Goal: Task Accomplishment & Management: Use online tool/utility

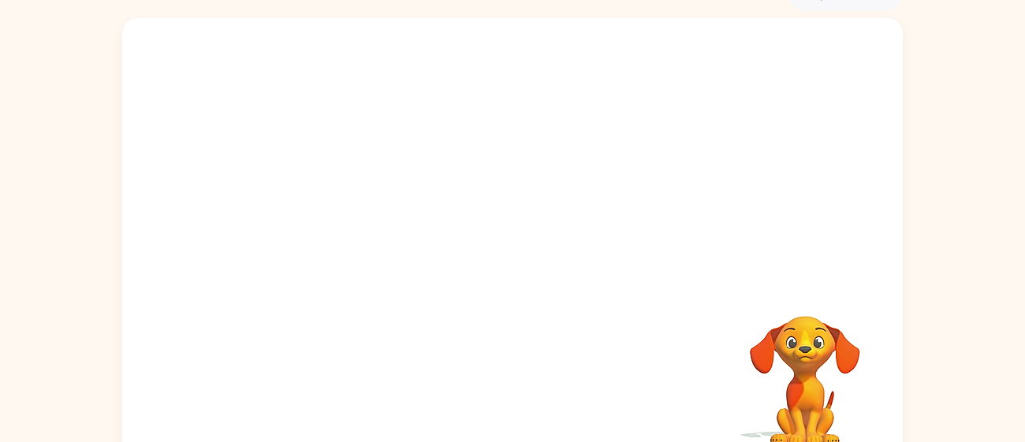
scroll to position [112, 0]
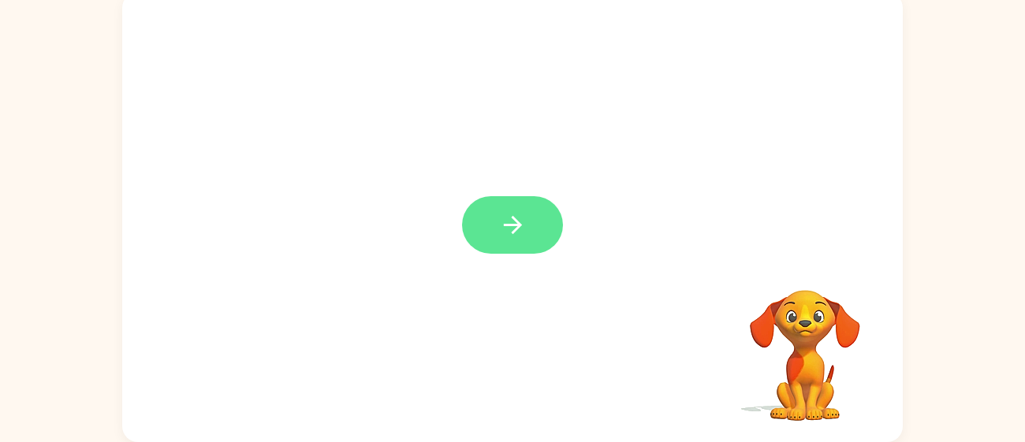
click at [549, 217] on button "button" at bounding box center [512, 225] width 101 height 58
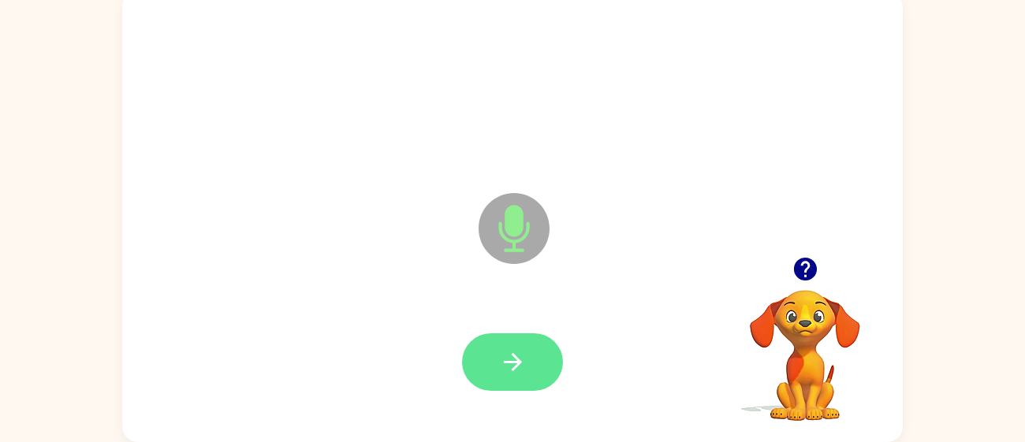
click at [531, 376] on button "button" at bounding box center [512, 362] width 101 height 58
click at [524, 367] on icon "button" at bounding box center [513, 362] width 28 height 28
click at [512, 347] on button "button" at bounding box center [512, 362] width 101 height 58
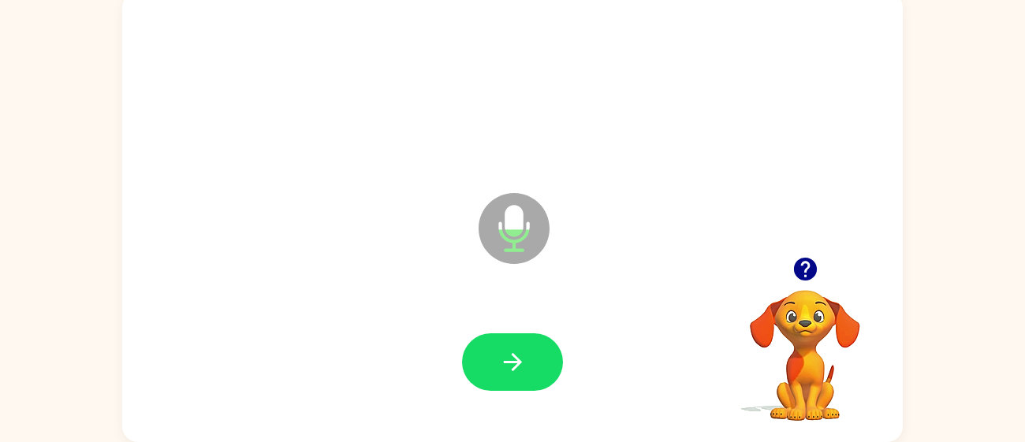
click at [807, 269] on icon "button" at bounding box center [804, 269] width 23 height 23
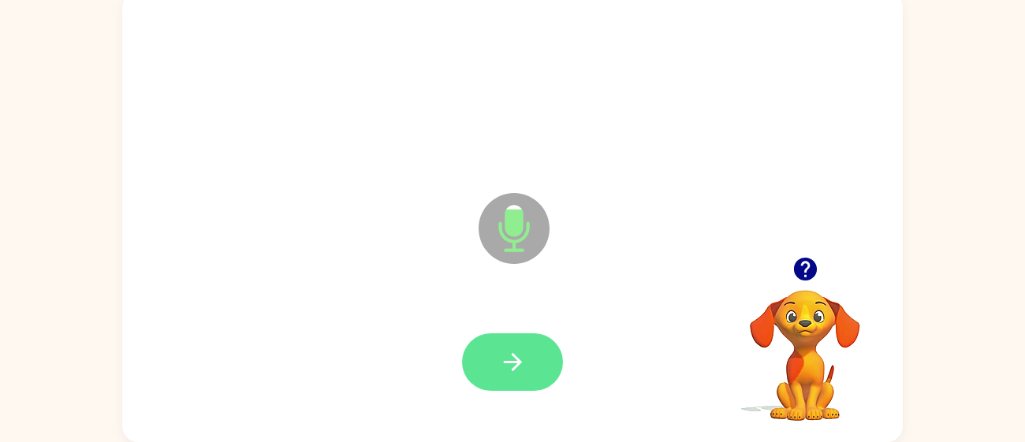
click at [498, 378] on button "button" at bounding box center [512, 362] width 101 height 58
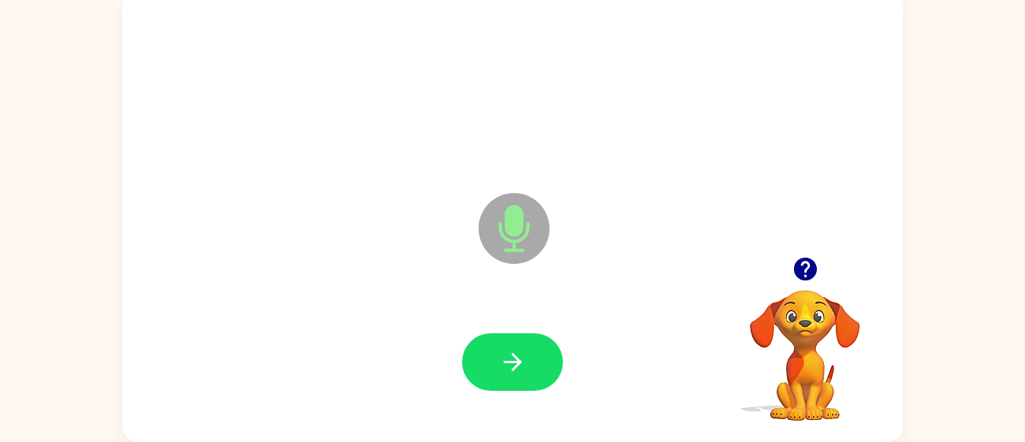
click at [516, 235] on icon "Microphone The Microphone is here when it is your turn to talk" at bounding box center [593, 248] width 237 height 118
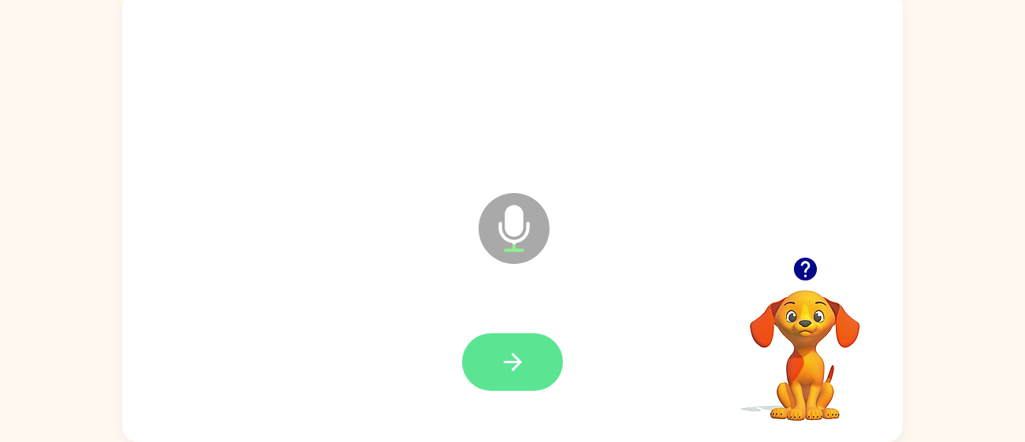
click at [507, 347] on button "button" at bounding box center [512, 362] width 101 height 58
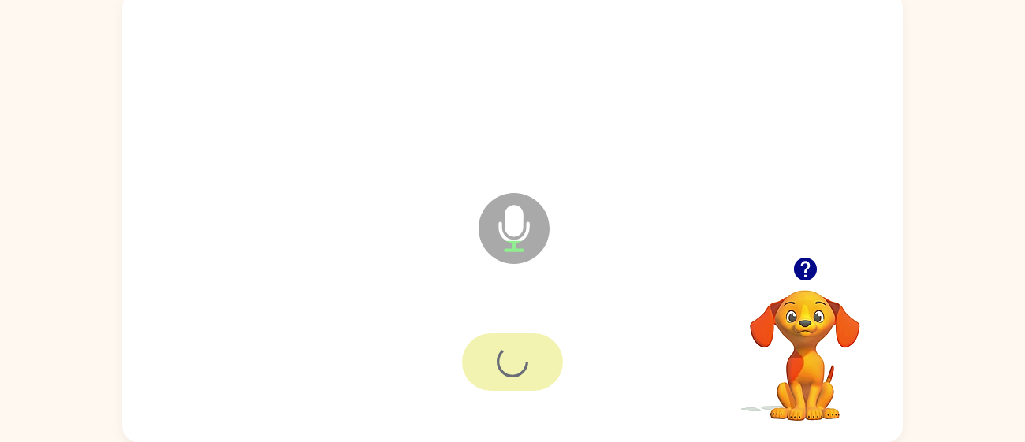
click at [507, 347] on div at bounding box center [512, 362] width 101 height 58
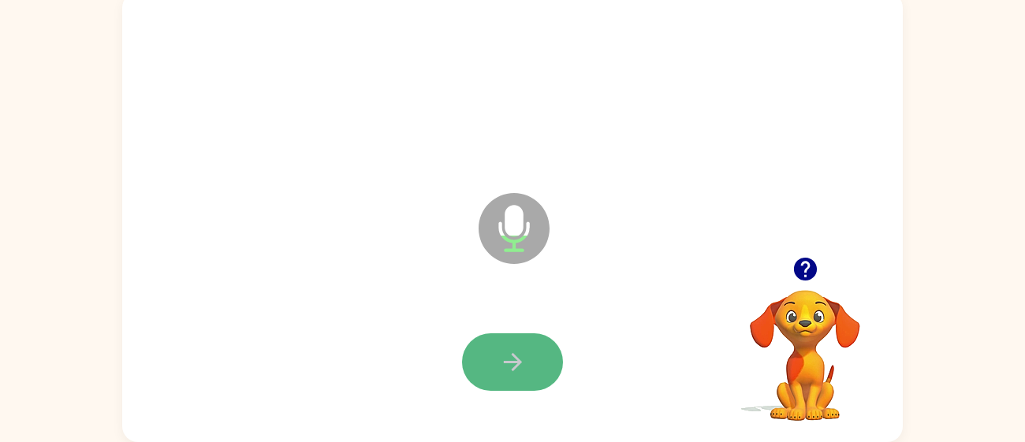
click at [512, 352] on icon "button" at bounding box center [513, 362] width 28 height 28
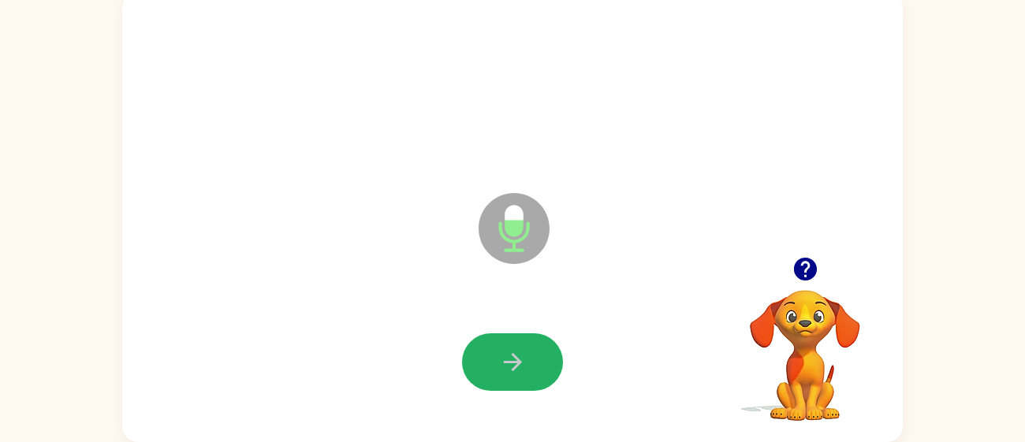
click at [512, 352] on icon "button" at bounding box center [513, 362] width 28 height 28
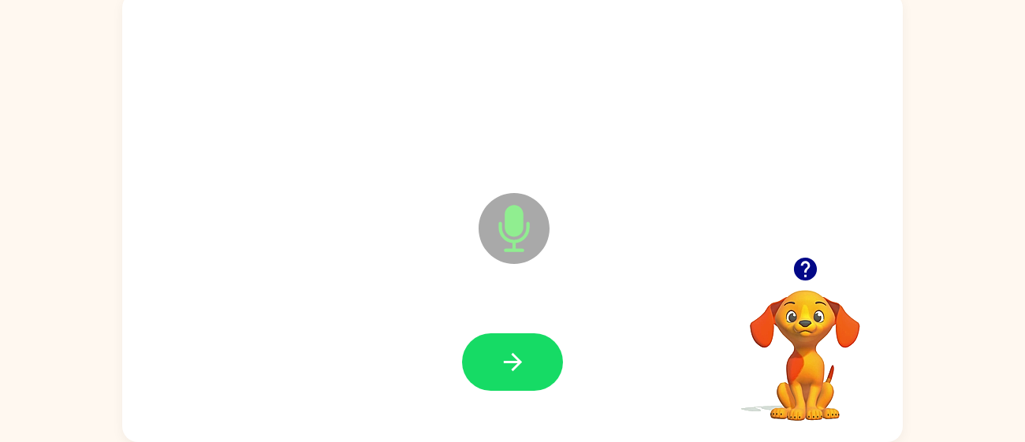
click at [512, 352] on icon "button" at bounding box center [513, 362] width 28 height 28
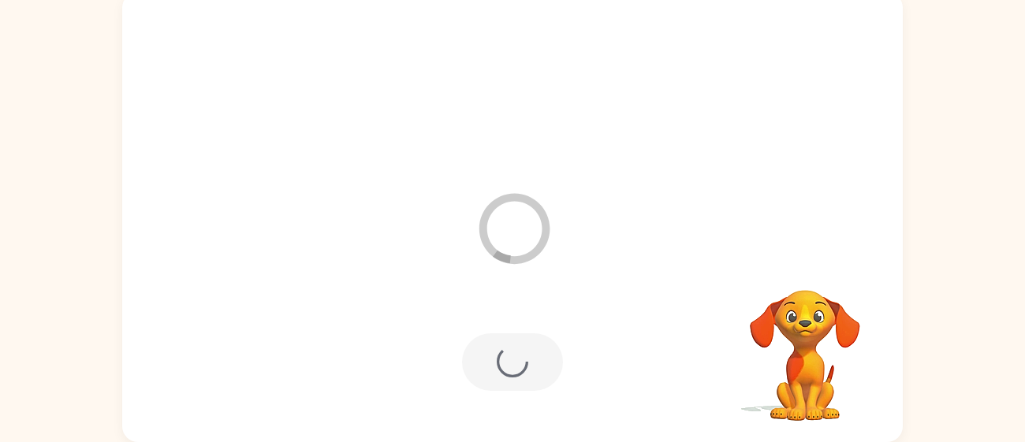
click at [512, 352] on div at bounding box center [512, 362] width 101 height 58
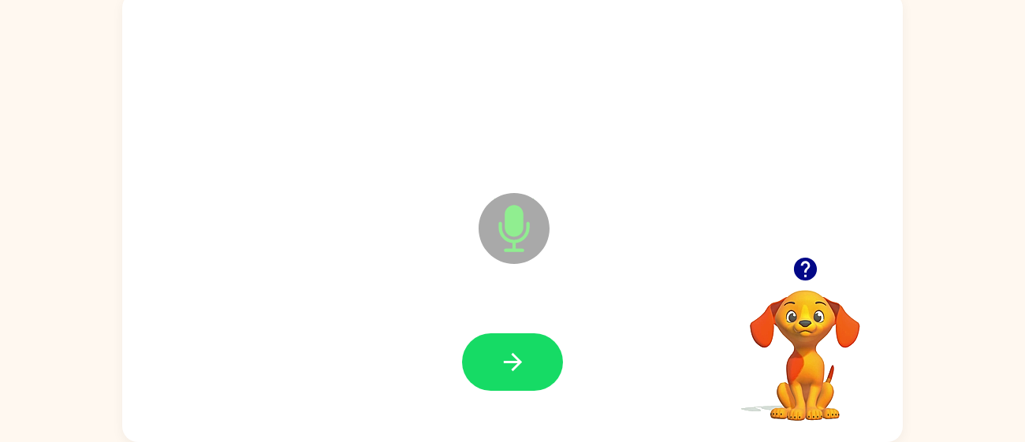
click at [512, 352] on icon "button" at bounding box center [513, 362] width 28 height 28
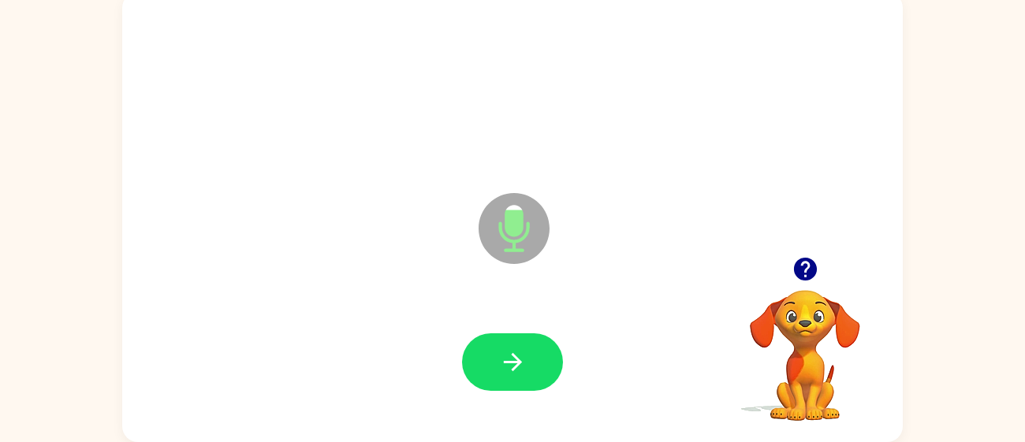
click at [512, 352] on icon "button" at bounding box center [513, 362] width 28 height 28
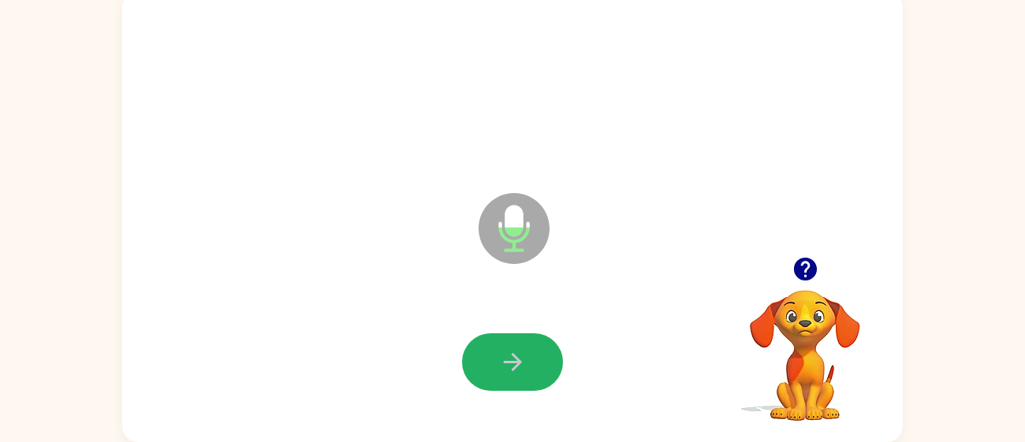
click at [512, 352] on icon "button" at bounding box center [513, 362] width 28 height 28
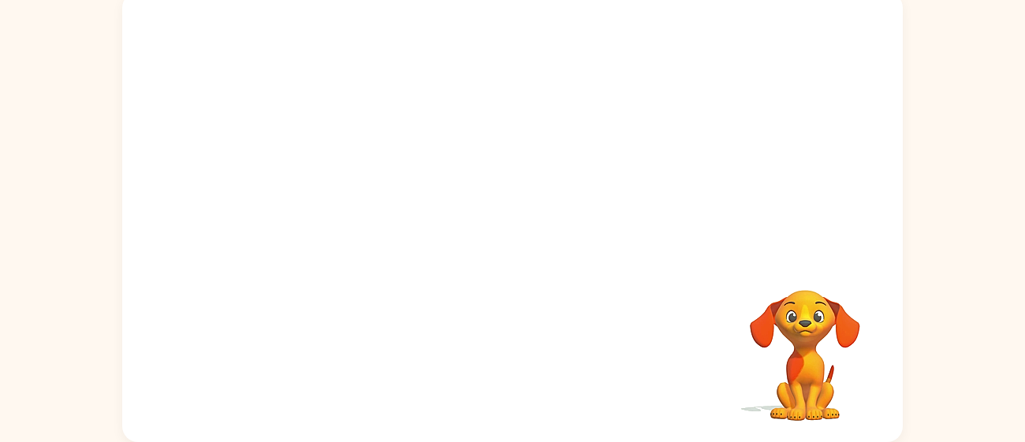
click at [512, 352] on div at bounding box center [512, 362] width 749 height 129
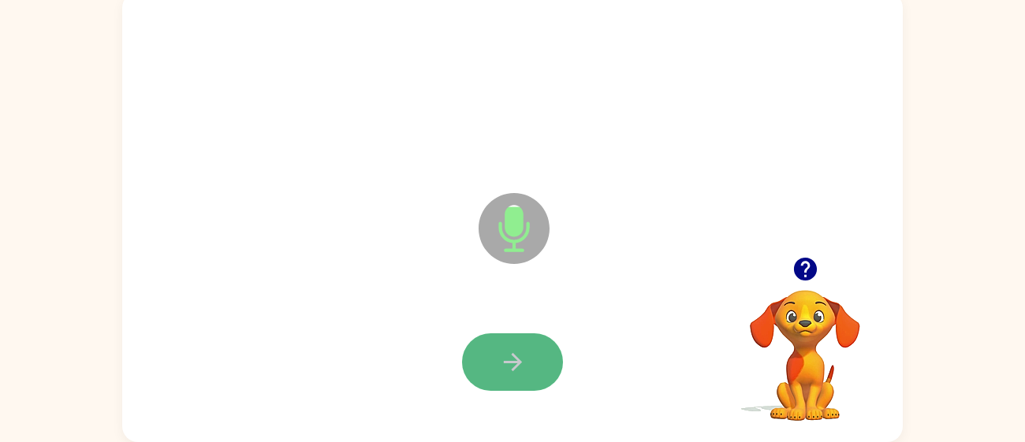
click at [488, 339] on button "button" at bounding box center [512, 362] width 101 height 58
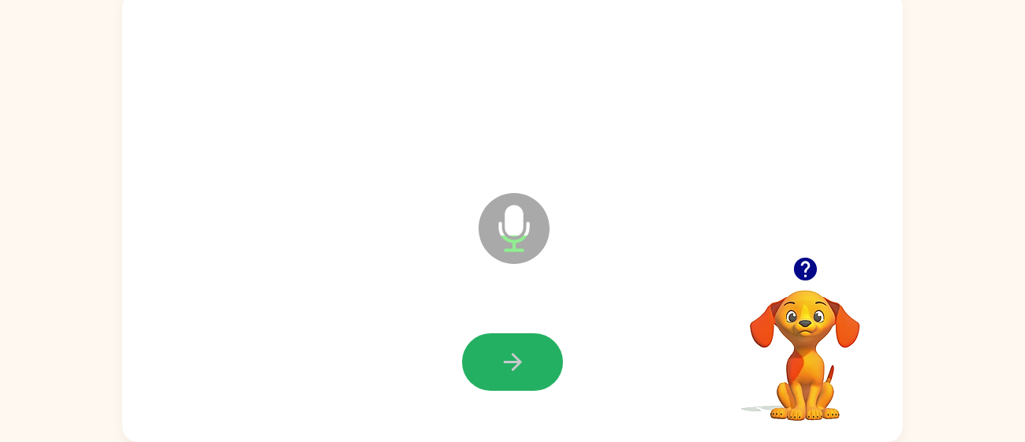
click at [508, 346] on button "button" at bounding box center [512, 362] width 101 height 58
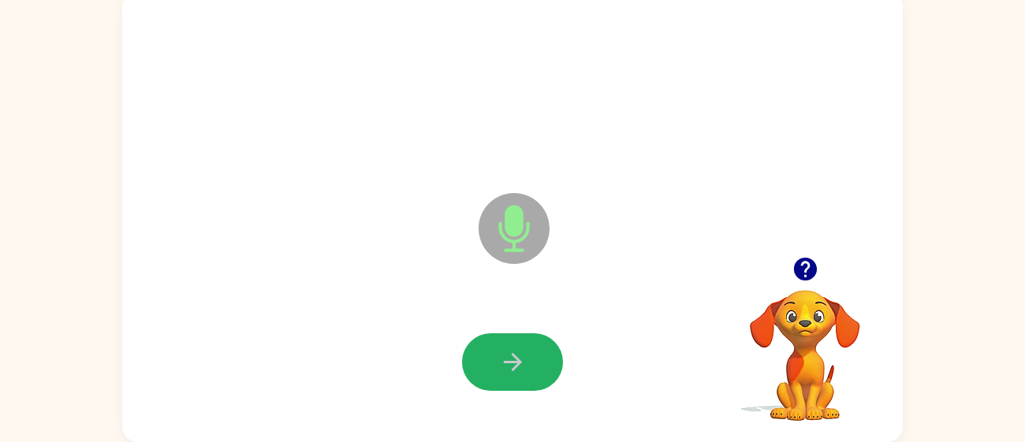
click at [508, 346] on button "button" at bounding box center [512, 362] width 101 height 58
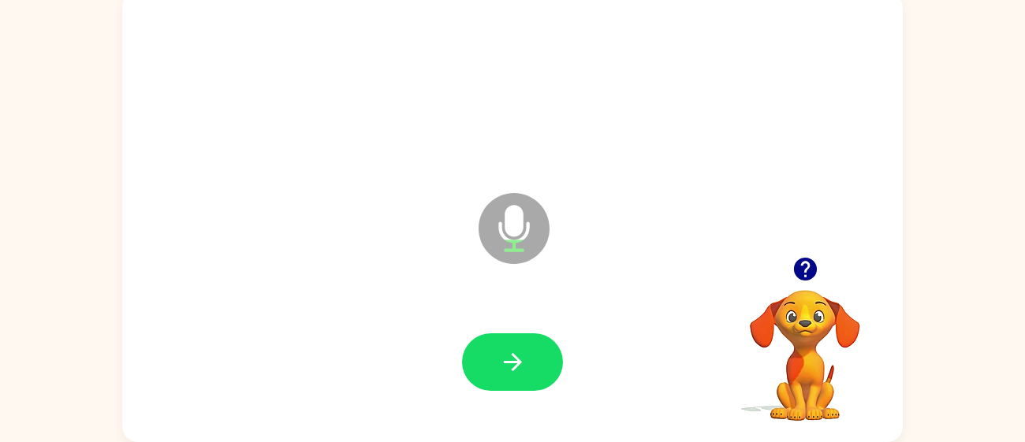
click at [508, 346] on button "button" at bounding box center [512, 362] width 101 height 58
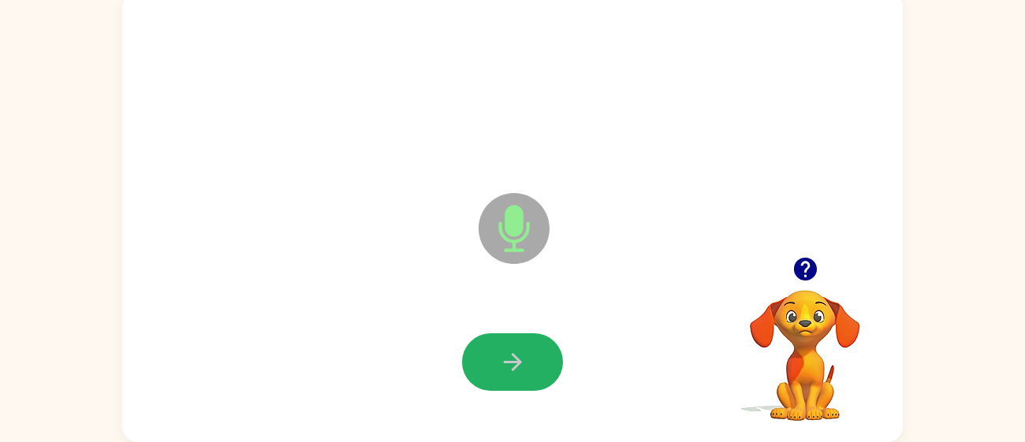
click at [508, 346] on button "button" at bounding box center [512, 362] width 101 height 58
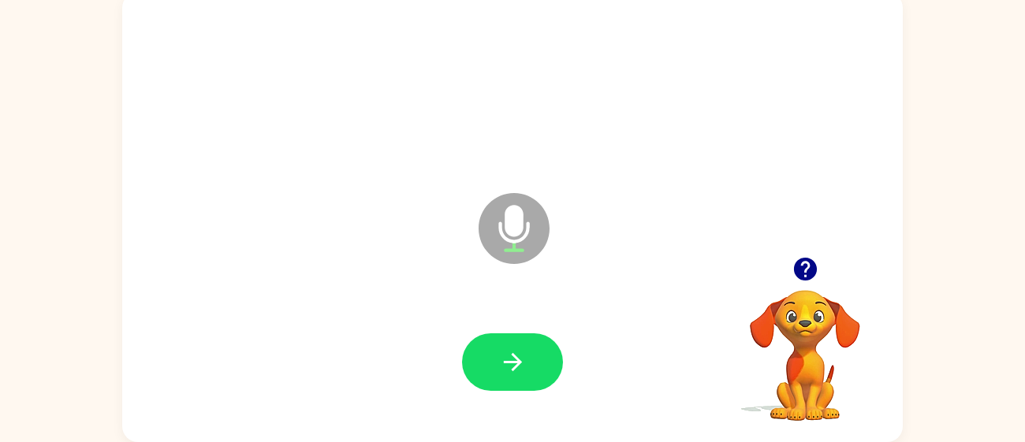
click at [508, 346] on button "button" at bounding box center [512, 362] width 101 height 58
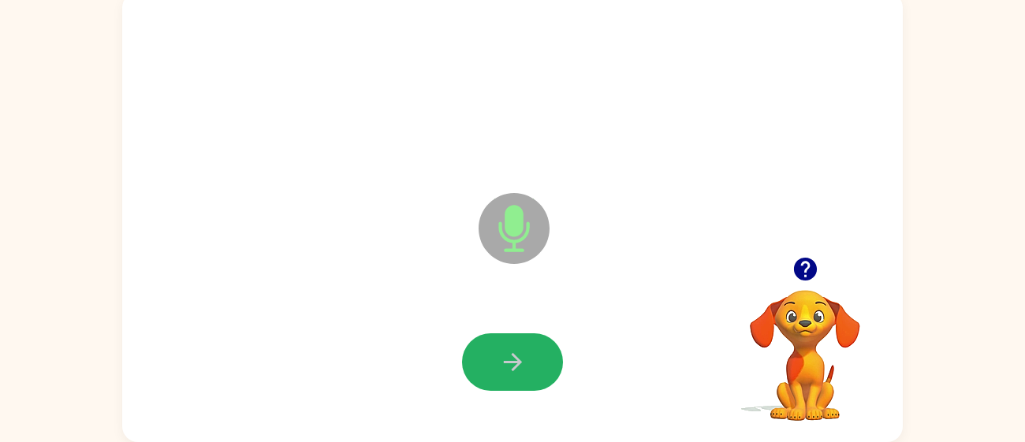
click at [508, 346] on button "button" at bounding box center [512, 362] width 101 height 58
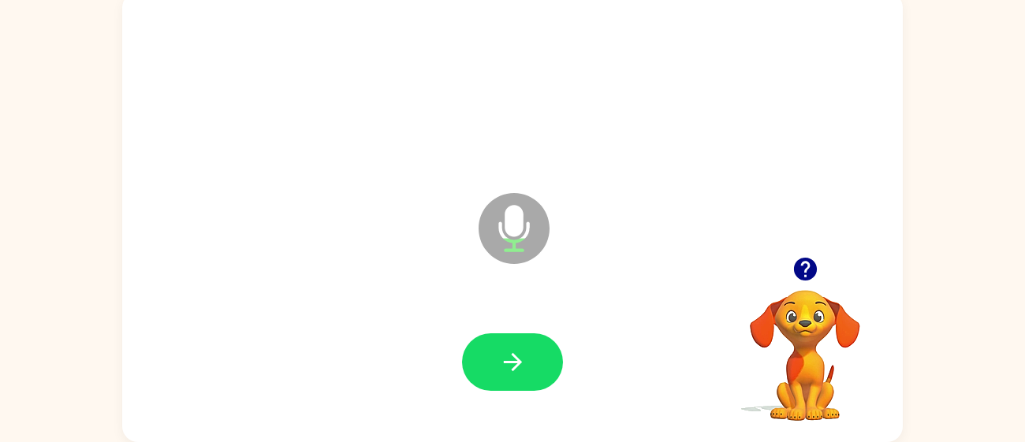
click at [508, 346] on button "button" at bounding box center [512, 362] width 101 height 58
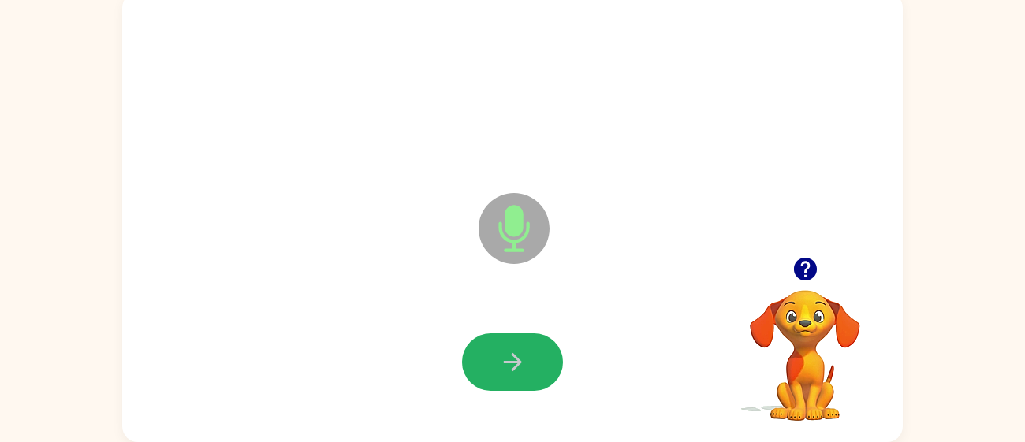
click at [508, 346] on button "button" at bounding box center [512, 362] width 101 height 58
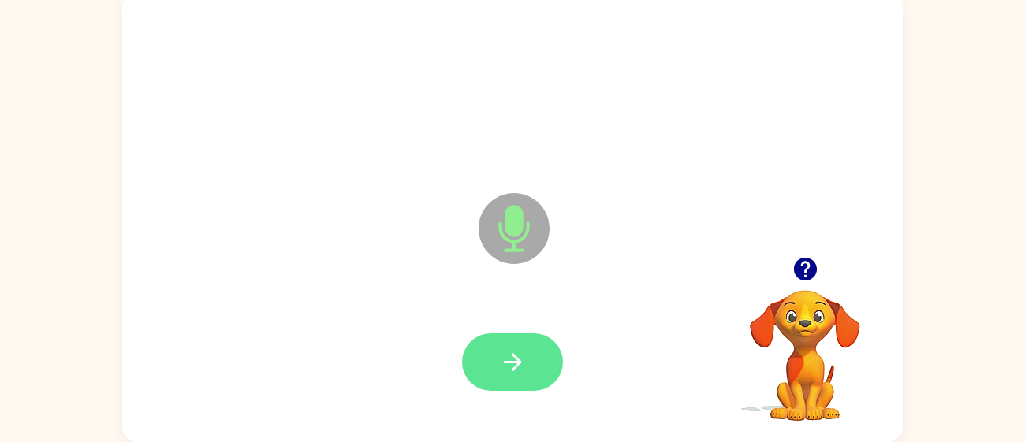
click at [508, 348] on icon "button" at bounding box center [513, 362] width 28 height 28
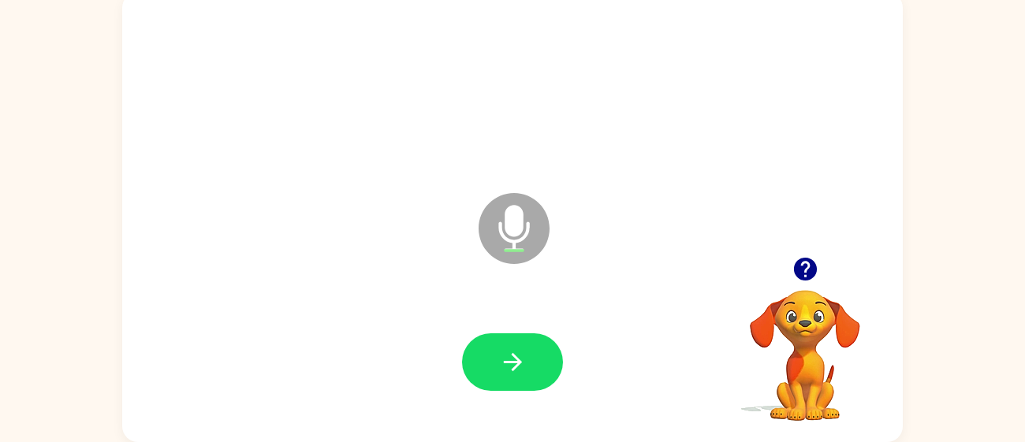
click at [508, 348] on icon "button" at bounding box center [513, 362] width 28 height 28
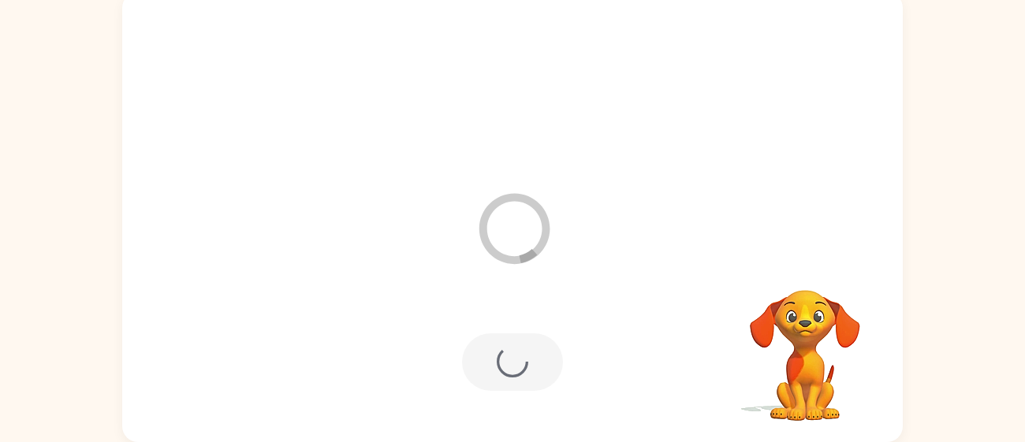
click at [508, 349] on div at bounding box center [512, 362] width 101 height 58
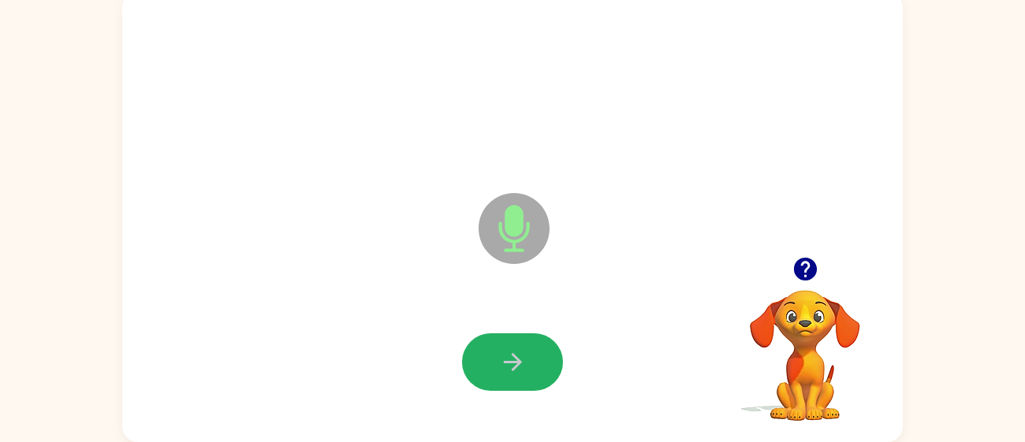
click at [508, 349] on icon "button" at bounding box center [513, 362] width 28 height 28
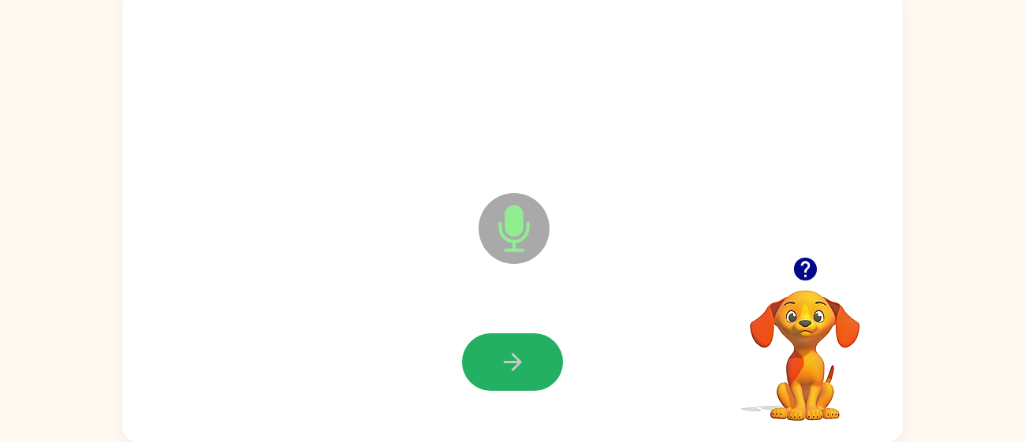
click at [508, 349] on icon "button" at bounding box center [513, 362] width 28 height 28
click at [506, 350] on icon "button" at bounding box center [513, 362] width 28 height 28
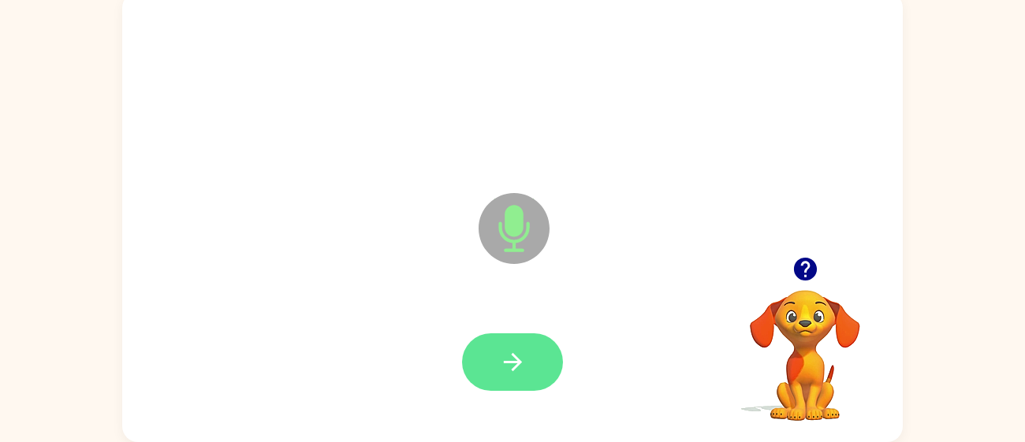
click at [506, 350] on icon "button" at bounding box center [513, 362] width 28 height 28
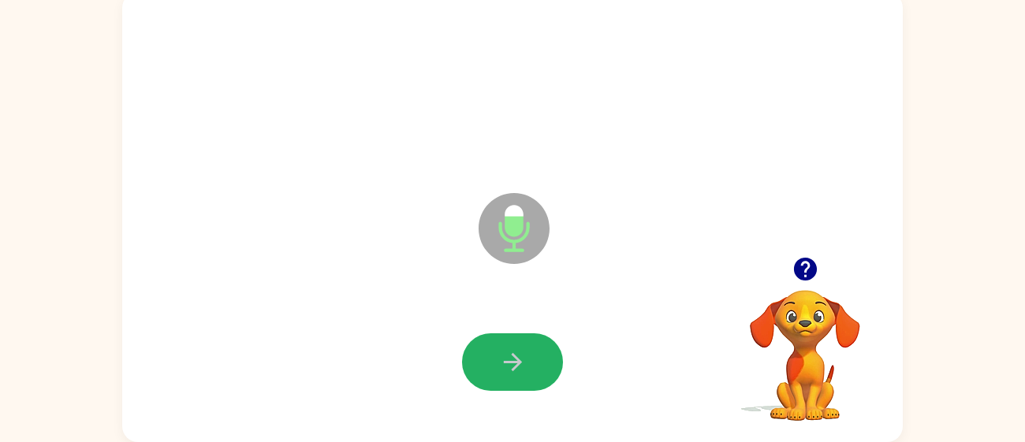
click at [506, 350] on icon "button" at bounding box center [513, 362] width 28 height 28
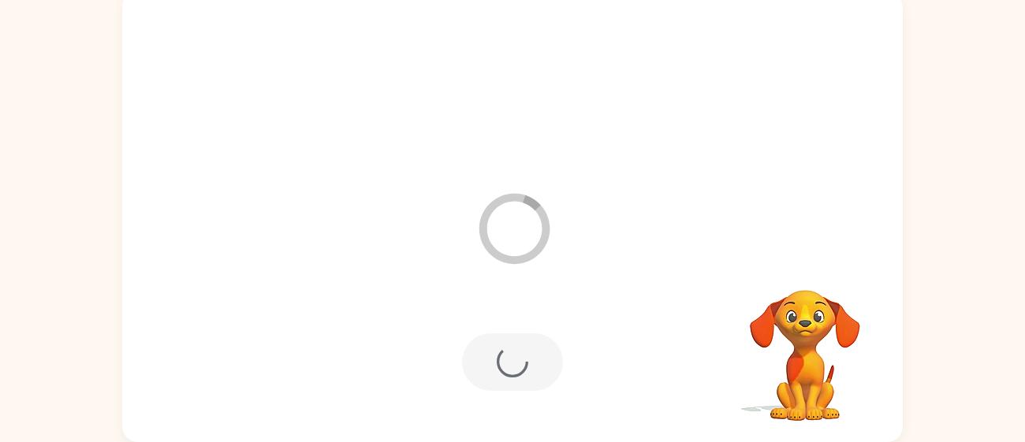
scroll to position [84, 0]
